Goal: Transaction & Acquisition: Purchase product/service

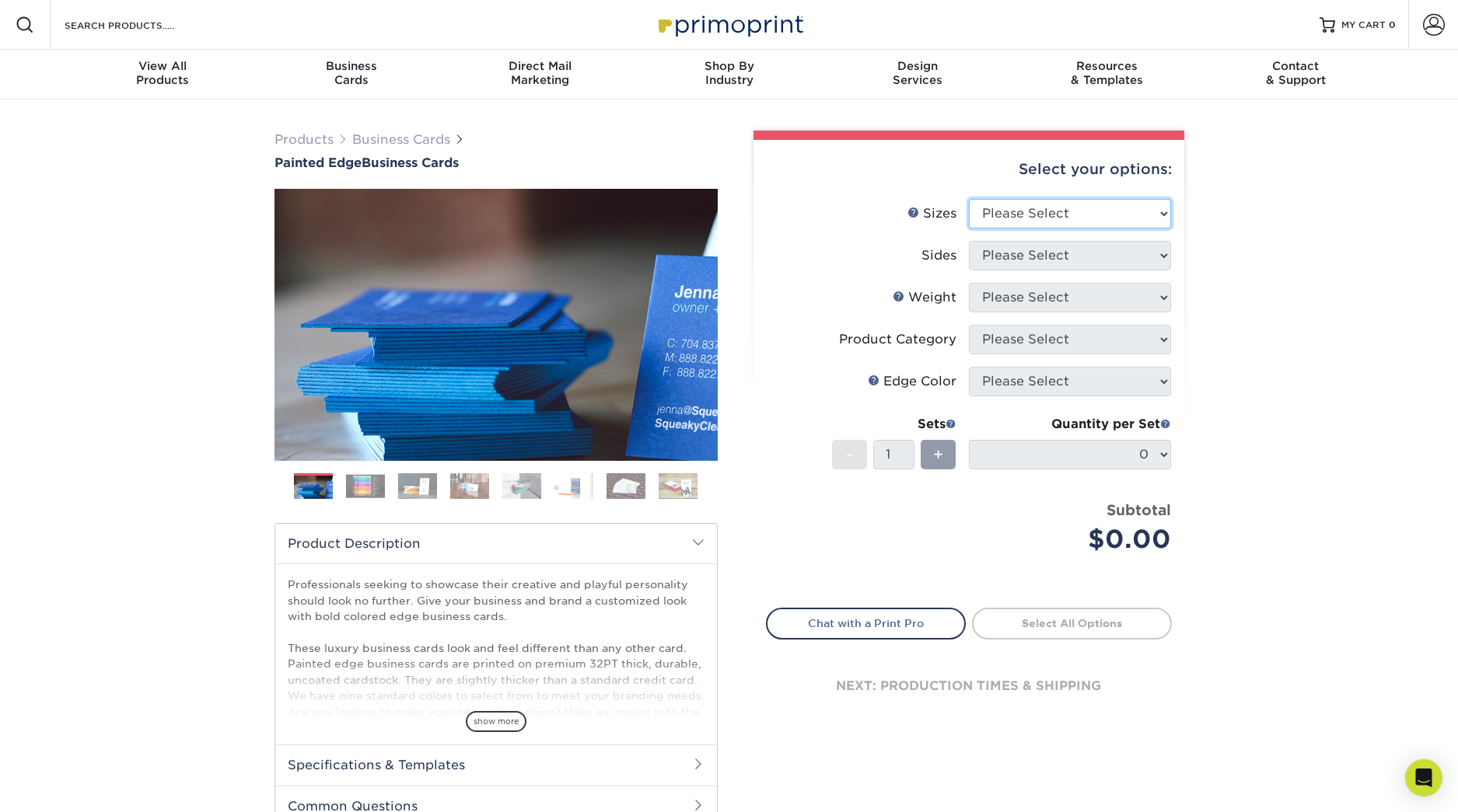
click at [1052, 210] on select "Please Select 2" x 3.5" - Standard 2.125" x 3.375" - European 2.5" x 2.5" - Squ…" at bounding box center [1070, 213] width 202 height 30
select select "2.00x3.50"
click at [969, 199] on select "Please Select 2" x 3.5" - Standard 2.125" x 3.375" - European 2.5" x 2.5" - Squ…" at bounding box center [1070, 213] width 202 height 30
click at [1052, 264] on select "Please Select Print Both Sides Print Front Only" at bounding box center [1070, 255] width 202 height 30
select select "32d3c223-f82c-492b-b915-ba065a00862f"
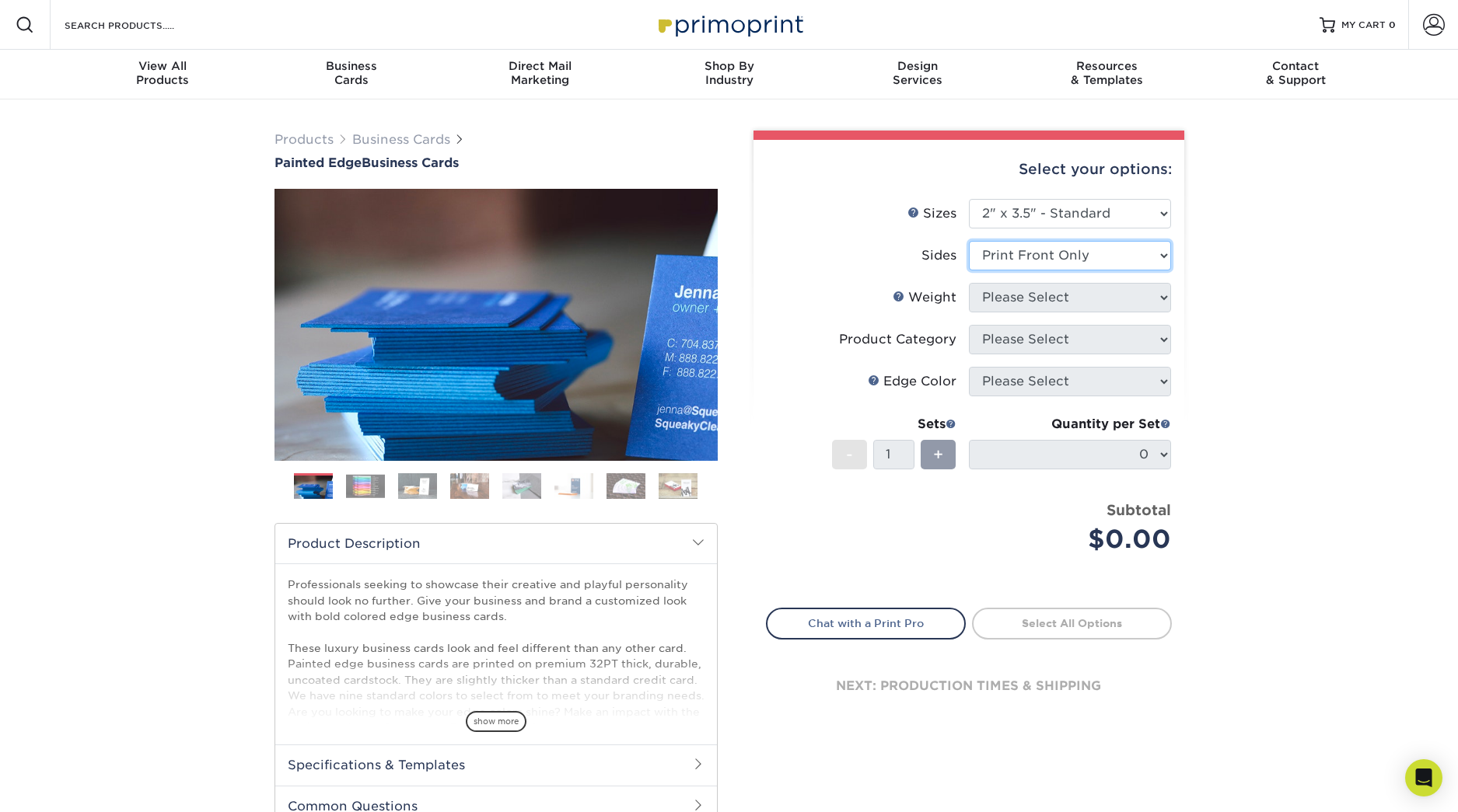
click at [969, 241] on select "Please Select Print Both Sides Print Front Only" at bounding box center [1070, 255] width 202 height 30
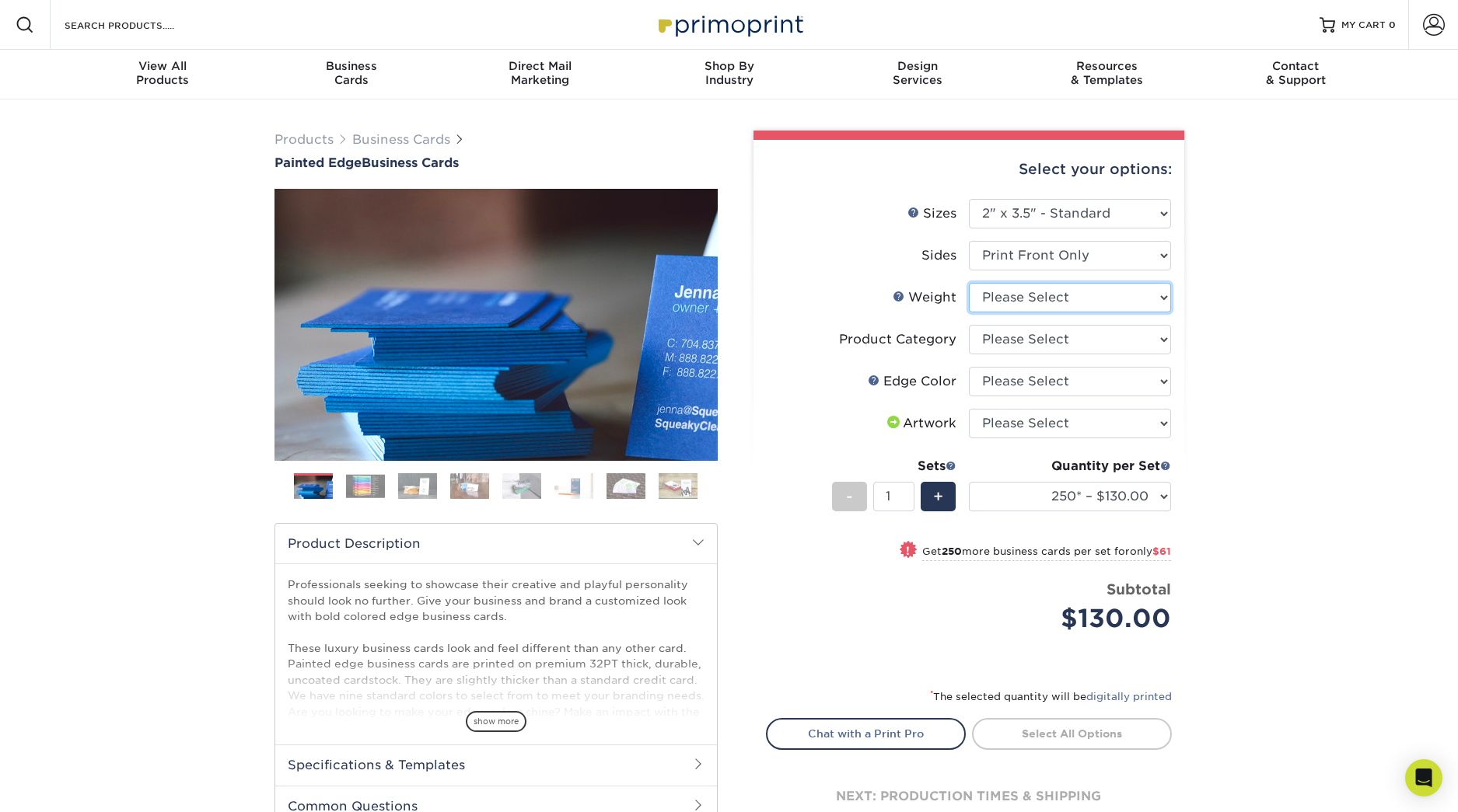
click at [1157, 295] on select "Please Select 32PTUC" at bounding box center [1070, 298] width 202 height 30
select select "32PTUC"
click at [969, 283] on select "Please Select 32PTUC" at bounding box center [1070, 298] width 202 height 30
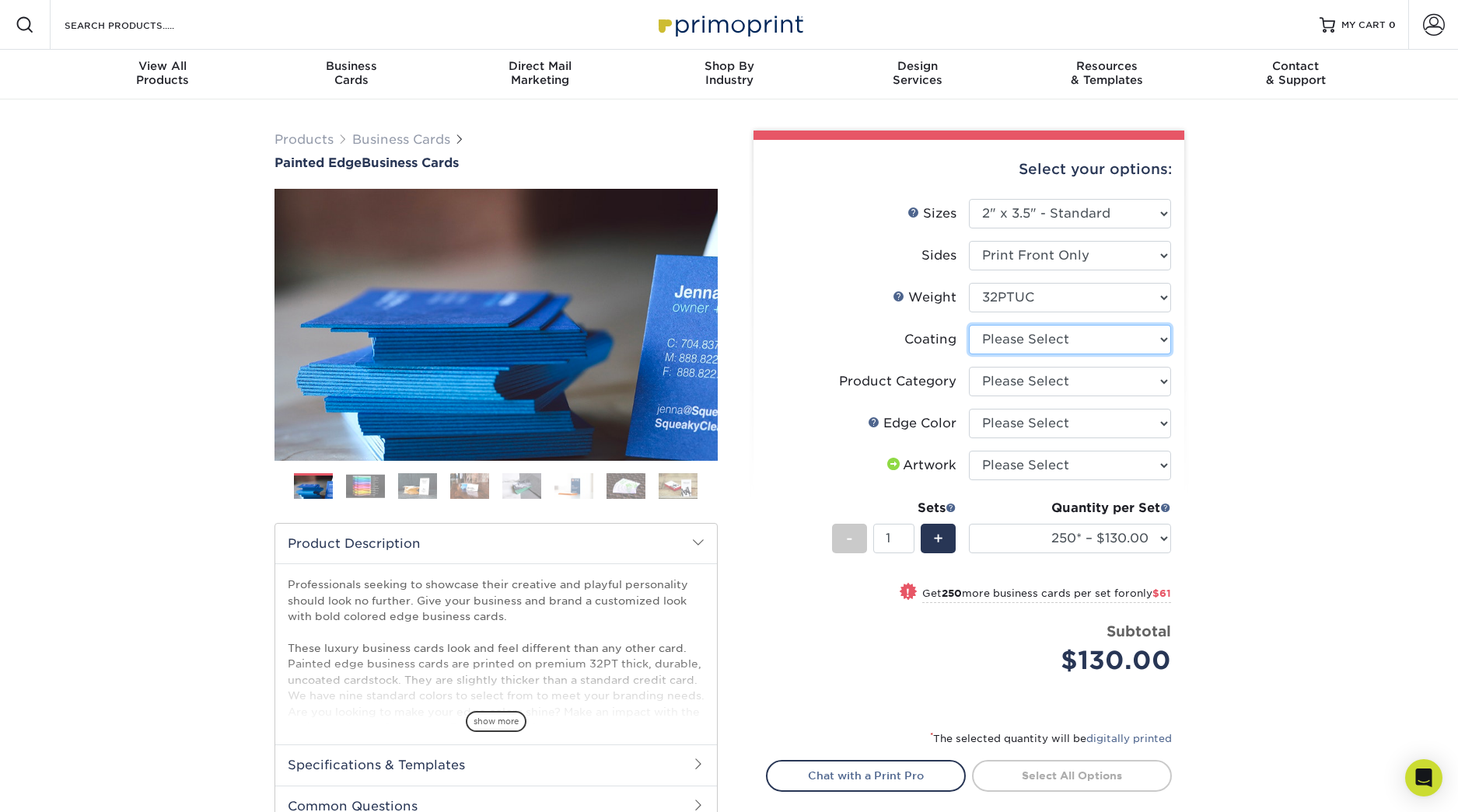
click at [1143, 328] on select at bounding box center [1070, 339] width 202 height 30
select select "3e7618de-abca-4bda-9f97-8b9129e913d8"
click at [969, 325] on select at bounding box center [1070, 339] width 202 height 30
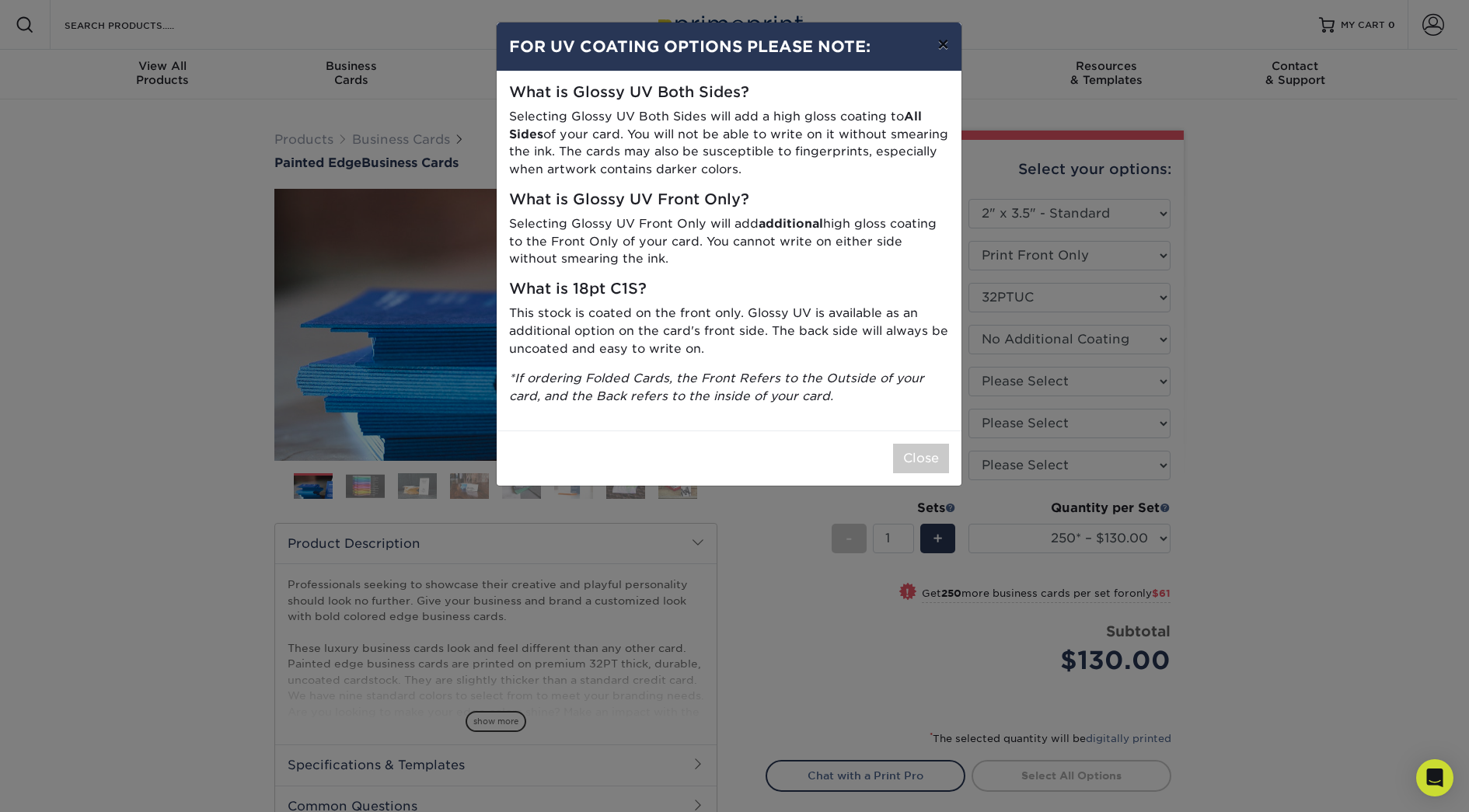
click at [945, 50] on button "×" at bounding box center [943, 45] width 35 height 44
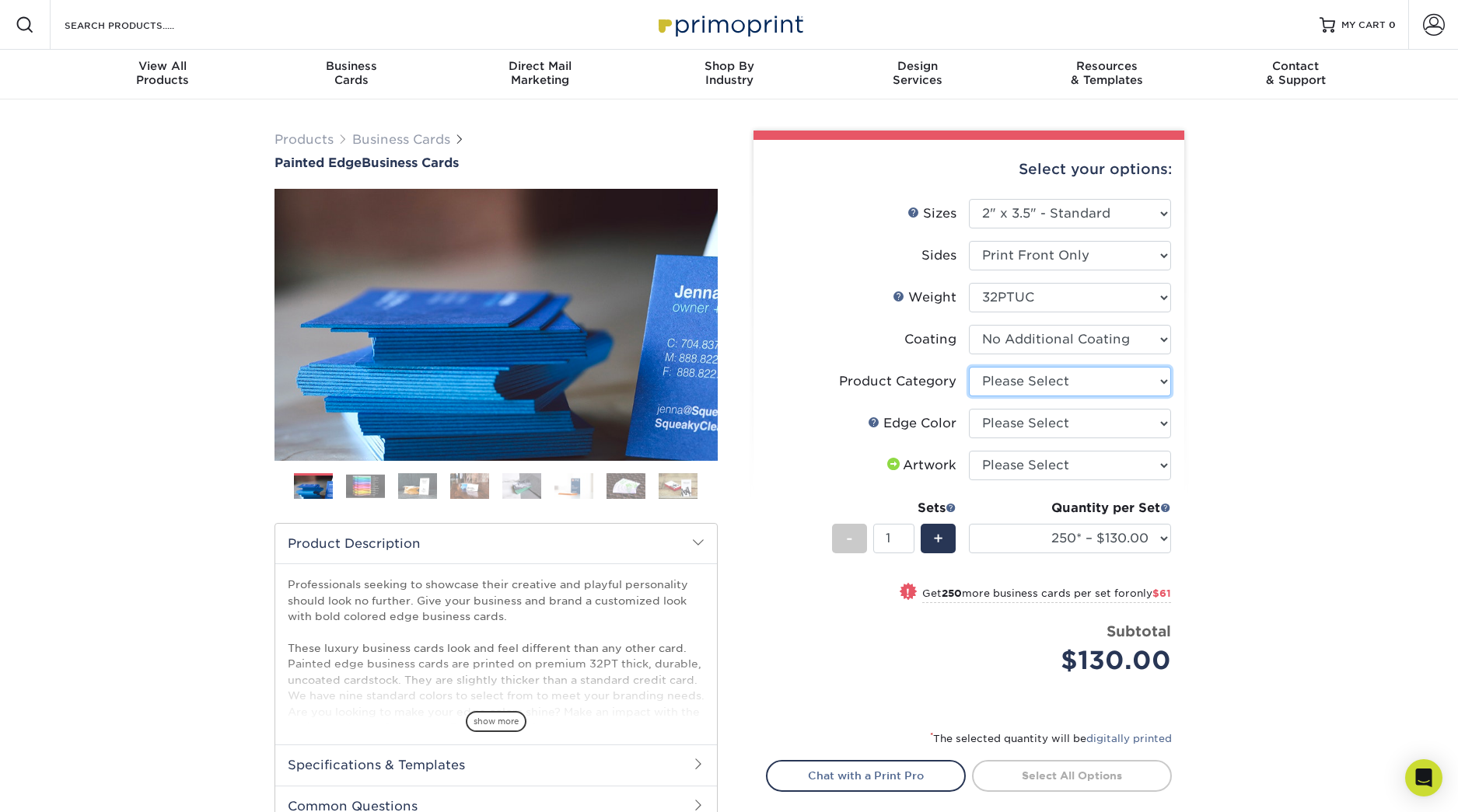
click at [1067, 382] on select "Please Select Business Cards" at bounding box center [1070, 381] width 202 height 30
select select "3b5148f1-0588-4f88-a218-97bcfdce65c1"
click at [969, 367] on select "Please Select Business Cards" at bounding box center [1070, 381] width 202 height 30
click at [1062, 425] on select "Please Select Charcoal Black Brown Blue Pearlescent Blue Pearlescent Gold Pearl…" at bounding box center [1070, 423] width 202 height 30
